Goal: Transaction & Acquisition: Purchase product/service

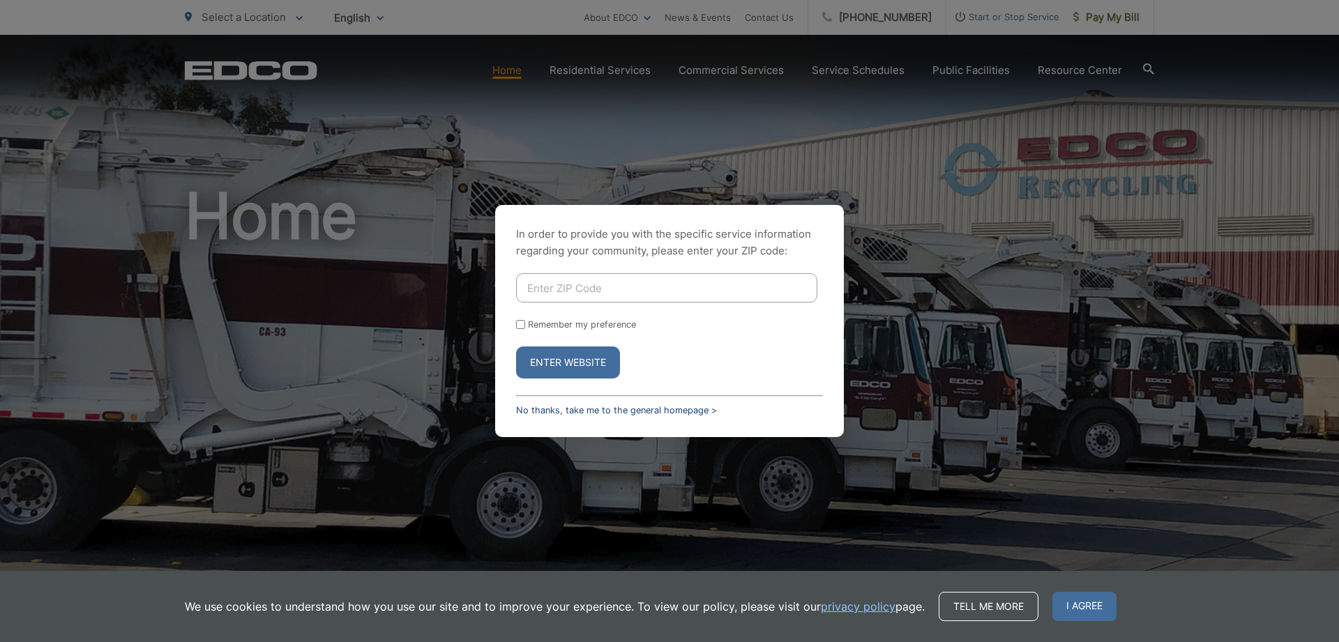
click at [561, 409] on link "No thanks, take me to the general homepage >" at bounding box center [616, 410] width 201 height 10
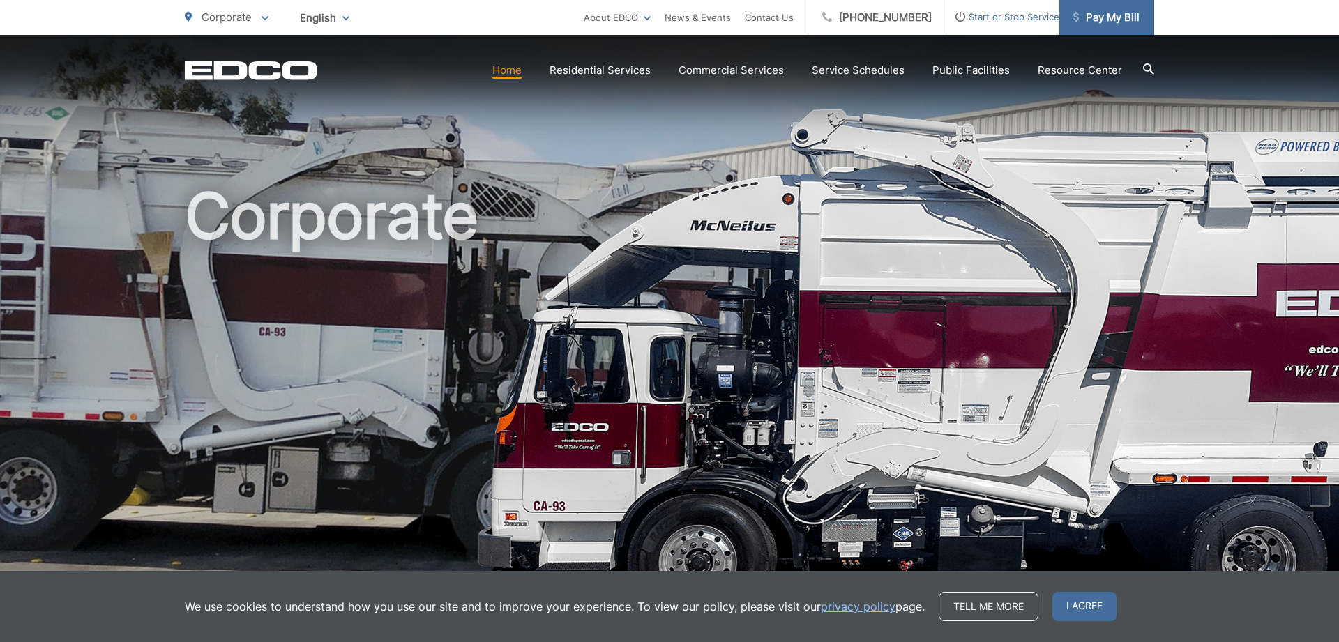
click at [1073, 21] on icon at bounding box center [1076, 17] width 6 height 10
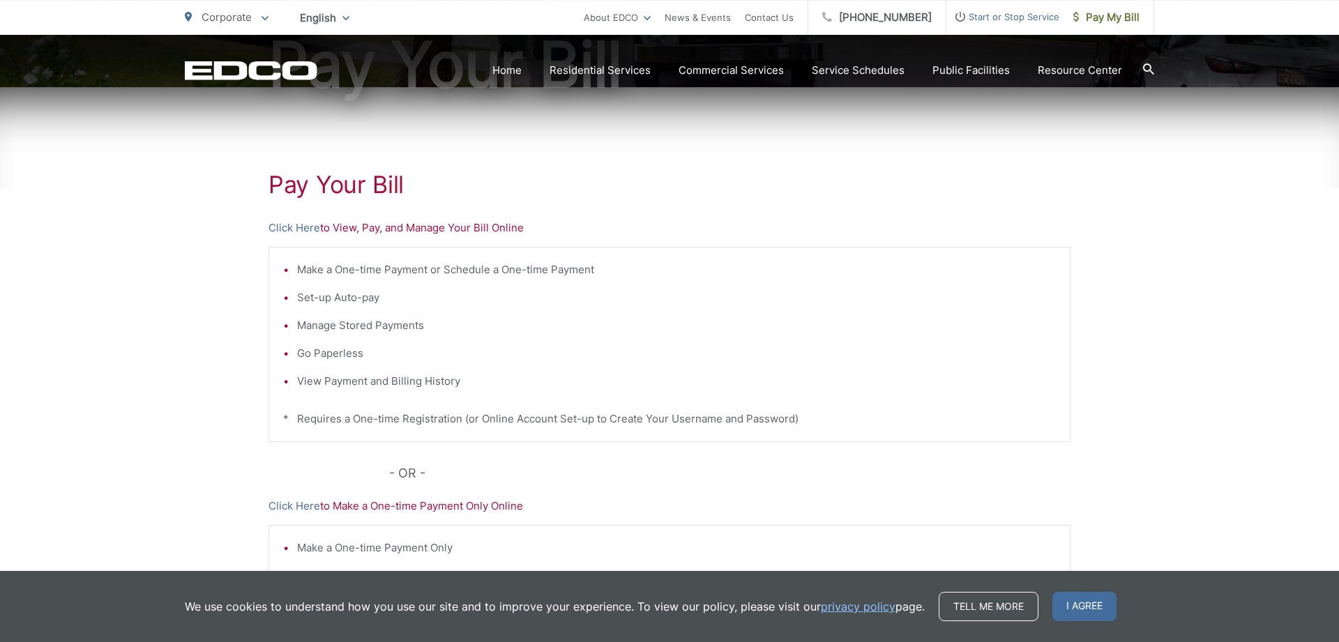
scroll to position [213, 0]
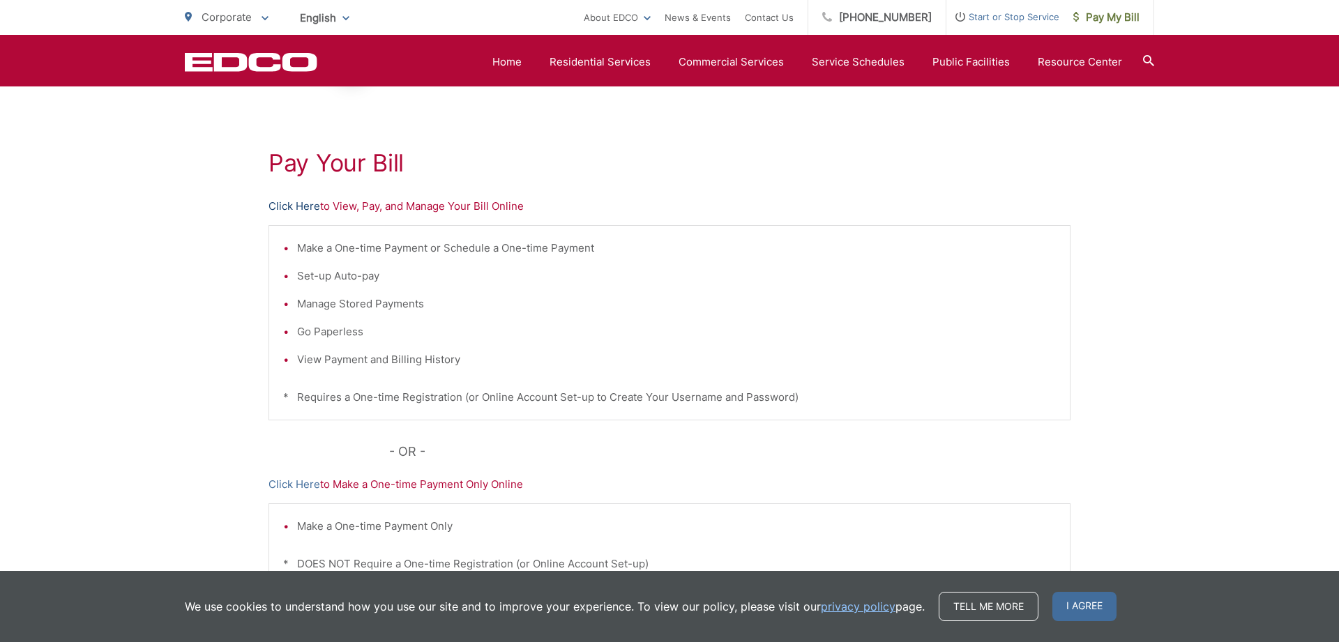
click at [298, 207] on link "Click Here" at bounding box center [294, 206] width 52 height 17
